Goal: Task Accomplishment & Management: Complete application form

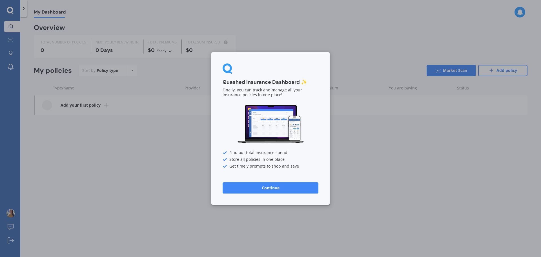
click at [253, 186] on button "Continue" at bounding box center [270, 187] width 96 height 11
